Goal: Find specific page/section: Find specific page/section

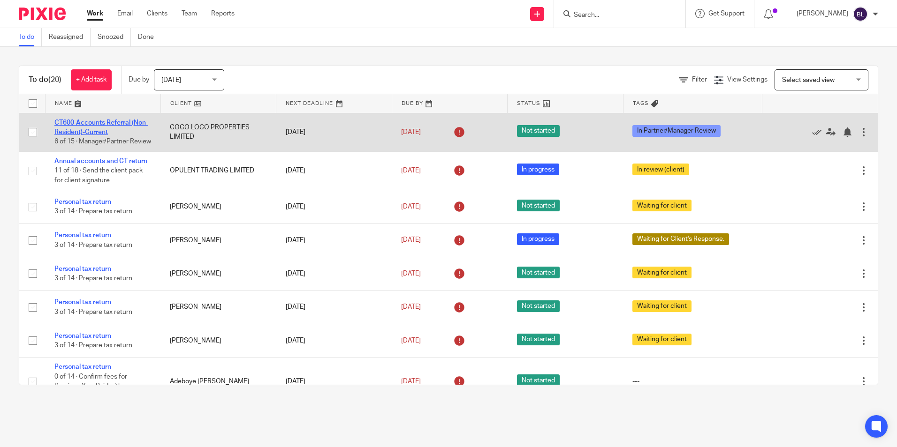
click at [82, 121] on link "CT600-Accounts Referral (Non-Resident)-Current" at bounding box center [101, 128] width 94 height 16
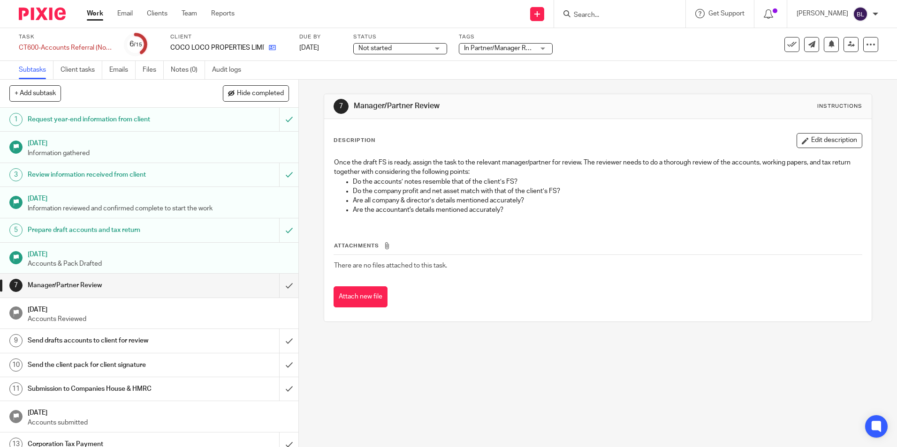
click at [272, 43] on link at bounding box center [270, 47] width 12 height 9
